Goal: Task Accomplishment & Management: Manage account settings

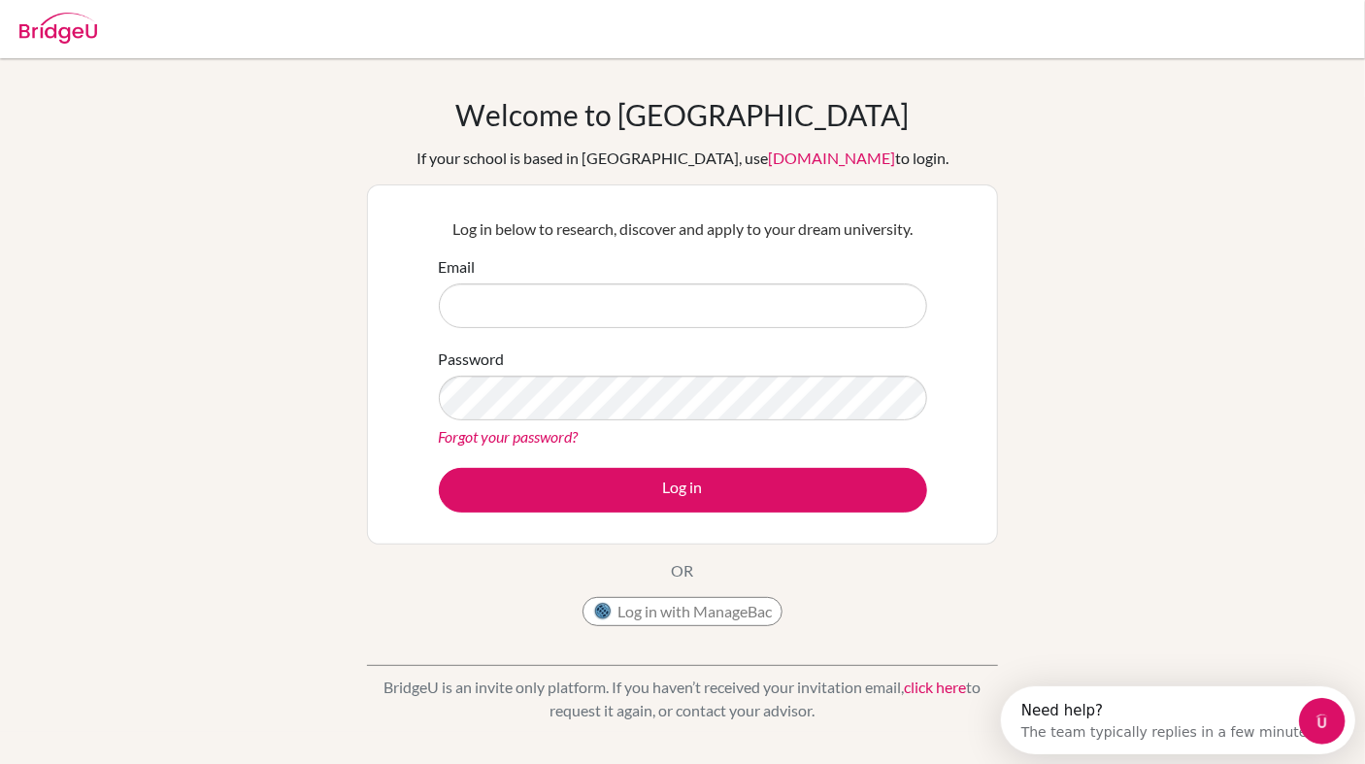
type input "[EMAIL_ADDRESS][DOMAIN_NAME]"
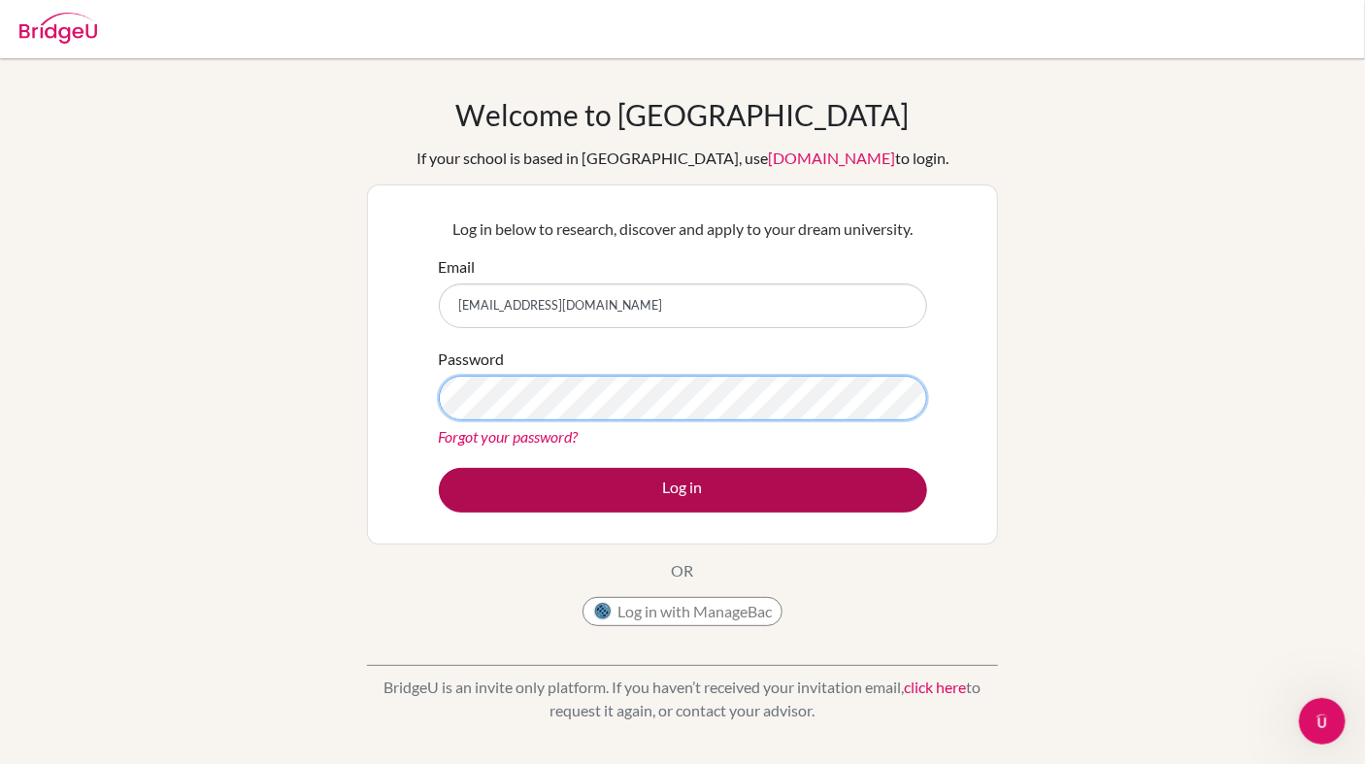
click at [439, 468] on button "Log in" at bounding box center [683, 490] width 488 height 45
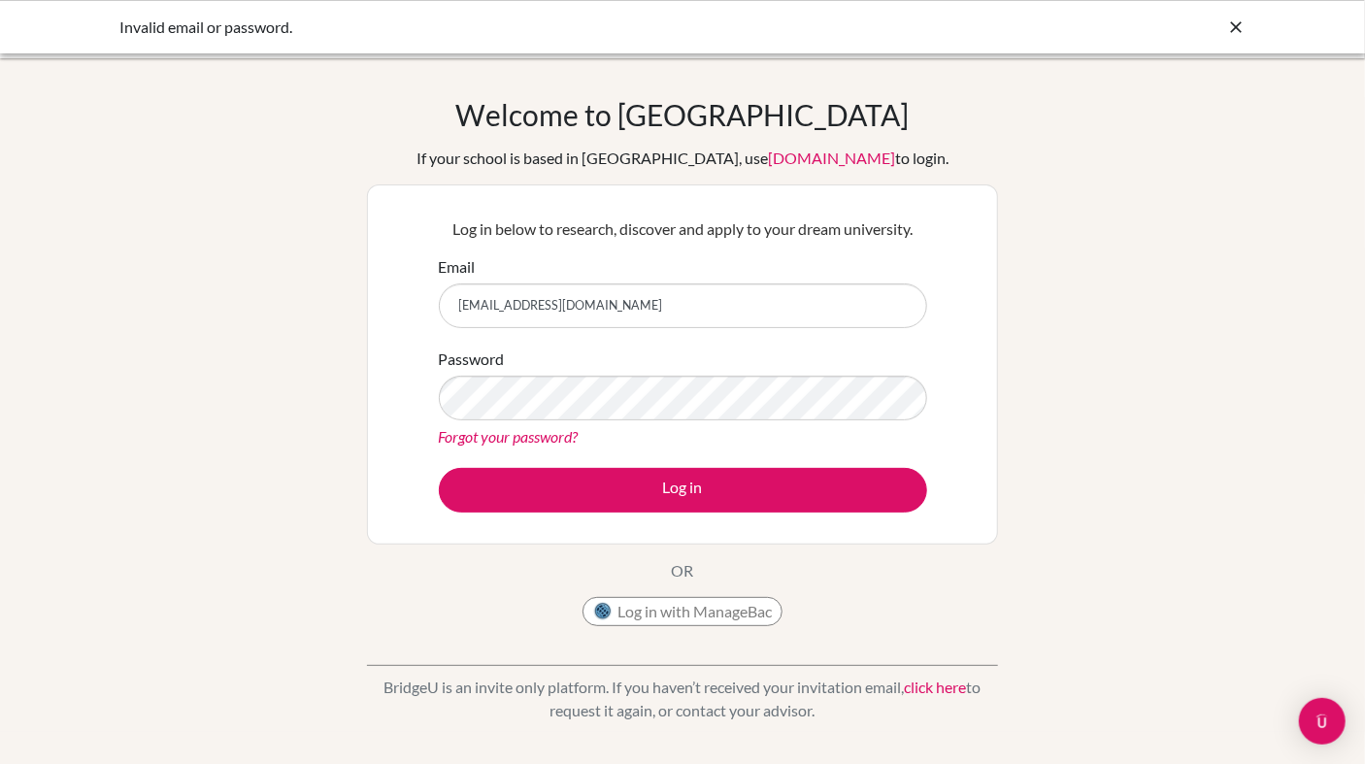
click at [1237, 17] on div at bounding box center [1235, 27] width 19 height 23
